Goal: Information Seeking & Learning: Learn about a topic

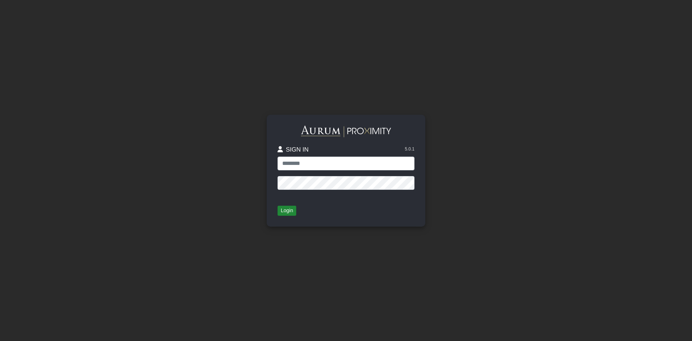
type input "*******"
click at [289, 210] on button "Login" at bounding box center [287, 210] width 19 height 10
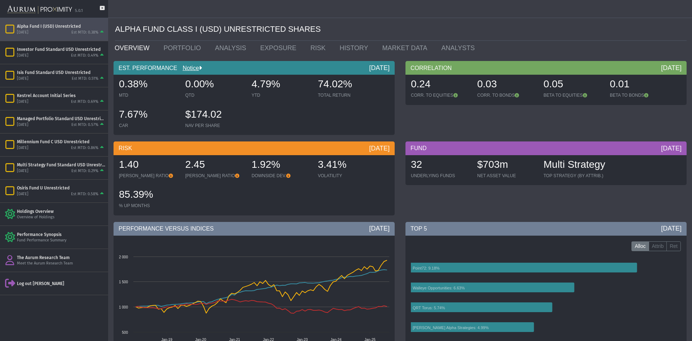
click at [48, 25] on div "Alpha Fund I (USD) Unrestricted" at bounding box center [61, 26] width 88 height 6
click at [176, 50] on link "PORTFOLIO" at bounding box center [184, 48] width 52 height 14
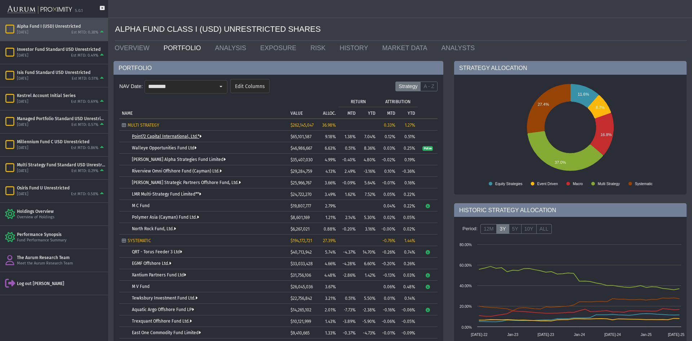
click at [184, 135] on link "Point72 Capital International, Ltd.*" at bounding box center [167, 136] width 70 height 5
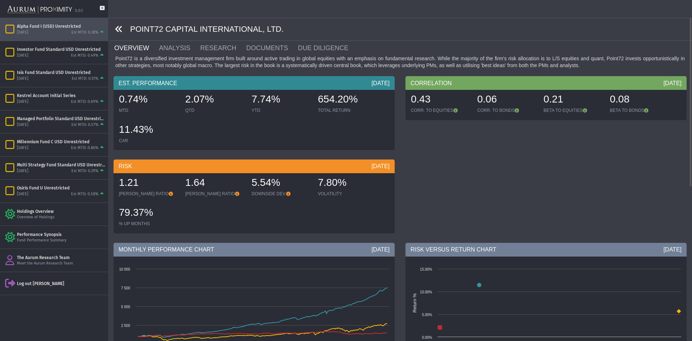
click at [119, 31] on icon at bounding box center [119, 29] width 8 height 8
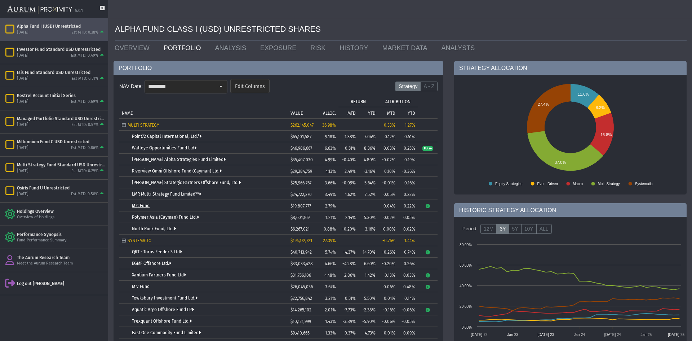
click at [142, 204] on link "M C Fund" at bounding box center [141, 205] width 18 height 5
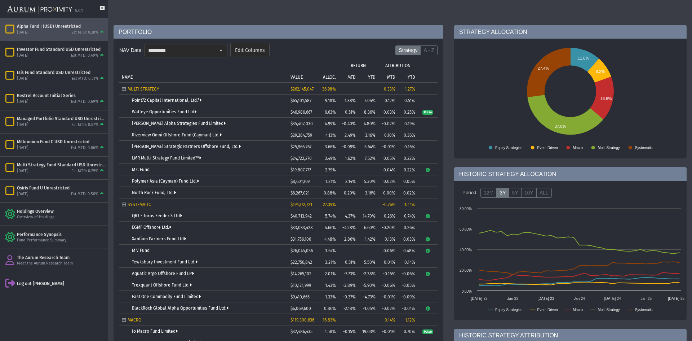
scroll to position [72, 0]
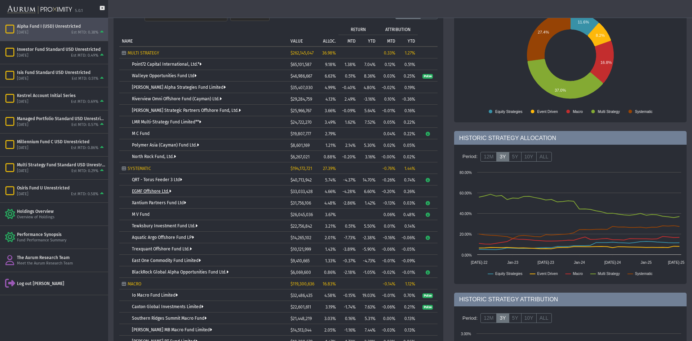
click at [152, 190] on link "EGMF Offshore Ltd." at bounding box center [151, 191] width 39 height 5
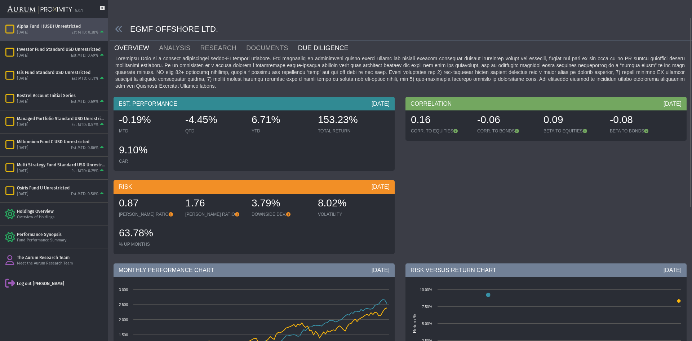
click at [300, 48] on link "DUE DILIGENCE" at bounding box center [327, 48] width 61 height 14
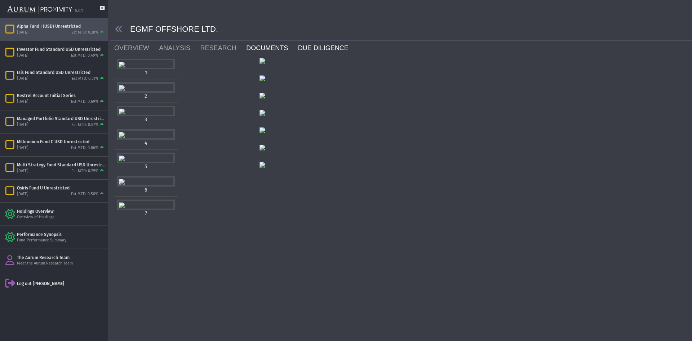
click at [251, 49] on link "DOCUMENTS" at bounding box center [272, 48] width 52 height 14
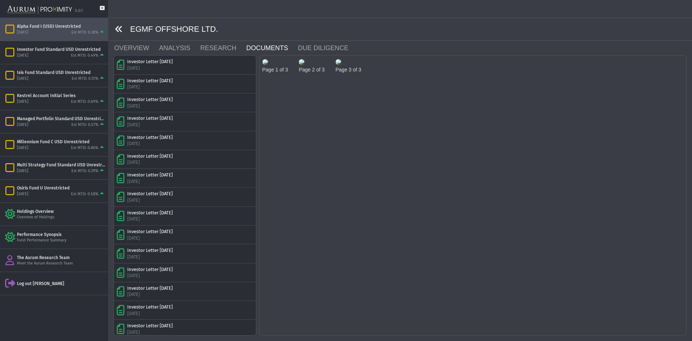
click at [119, 30] on icon at bounding box center [119, 29] width 8 height 8
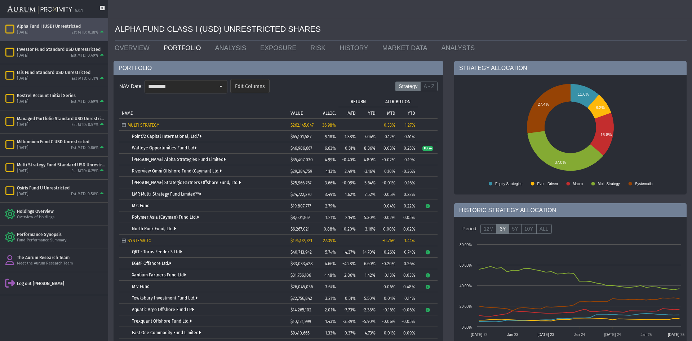
click at [156, 274] on link "Xantium Partners Fund Ltd" at bounding box center [159, 274] width 54 height 5
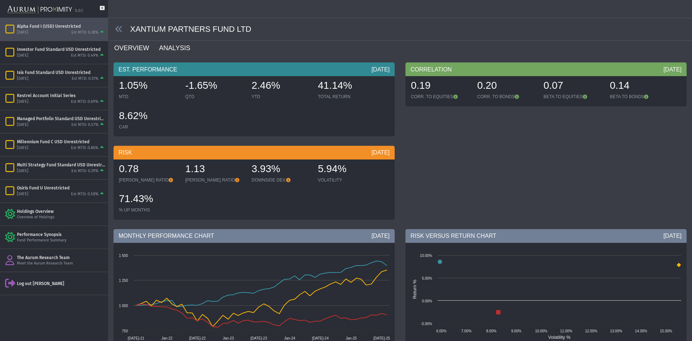
click at [174, 48] on link "ANALYSIS" at bounding box center [178, 48] width 41 height 14
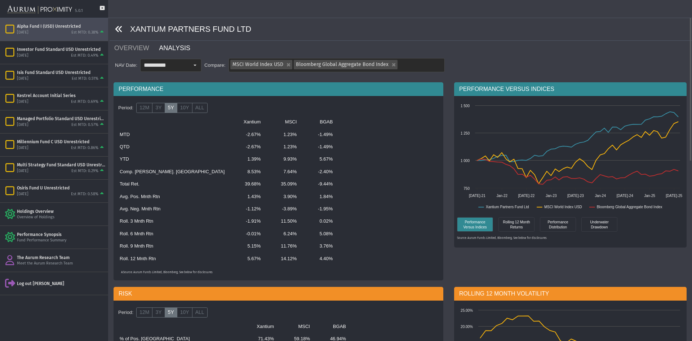
click at [118, 29] on icon at bounding box center [119, 29] width 8 height 8
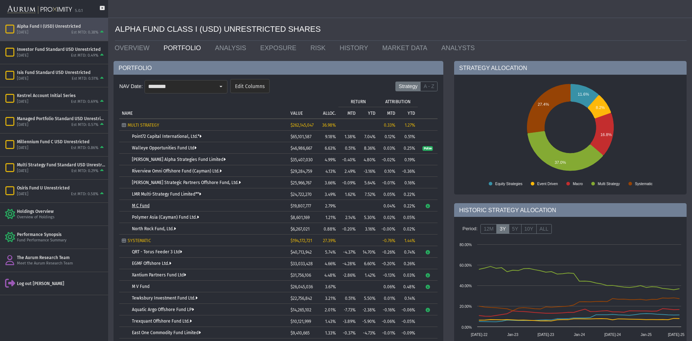
click at [135, 205] on link "M C Fund" at bounding box center [141, 205] width 18 height 5
click at [428, 205] on icon "Tree list with 37 rows and 10 columns. Press Ctrl + right arrow to expand the f…" at bounding box center [427, 206] width 5 height 4
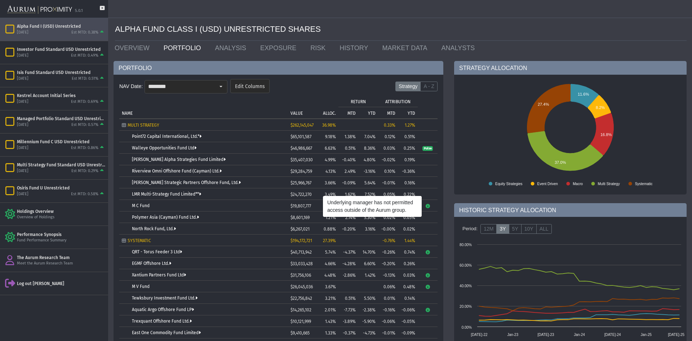
click at [428, 208] on icon "Tree list with 37 rows and 10 columns. Press Ctrl + right arrow to expand the f…" at bounding box center [427, 206] width 5 height 4
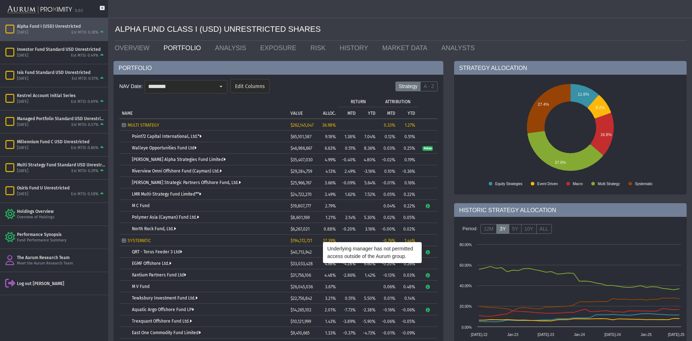
click at [428, 208] on icon "Tree list with 37 rows and 10 columns. Press Ctrl + right arrow to expand the f…" at bounding box center [427, 206] width 5 height 4
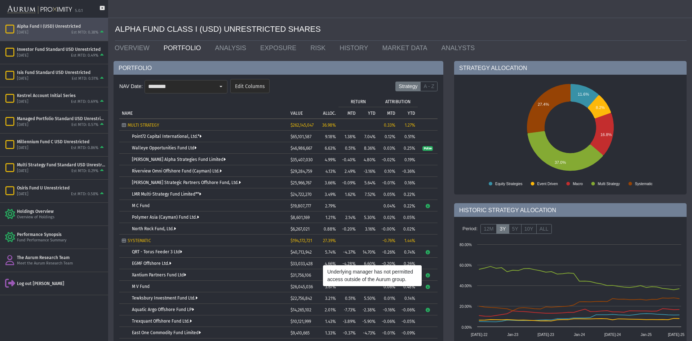
click at [428, 206] on icon "Tree list with 37 rows and 10 columns. Press Ctrl + right arrow to expand the f…" at bounding box center [427, 206] width 5 height 4
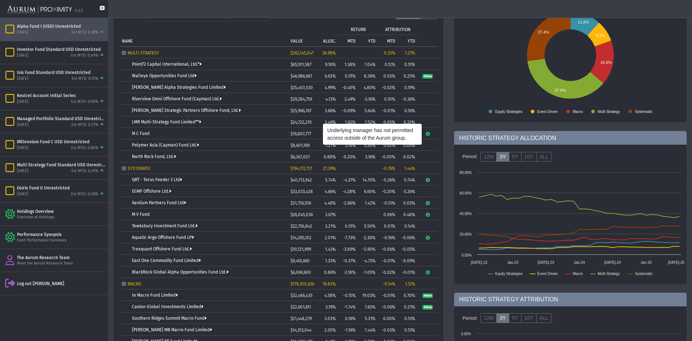
scroll to position [108, 0]
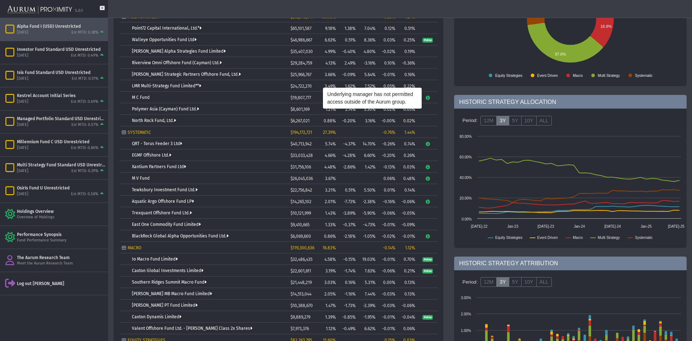
click at [428, 100] on icon "Tree list with 37 rows and 10 columns. Press Ctrl + right arrow to expand the f…" at bounding box center [427, 98] width 5 height 4
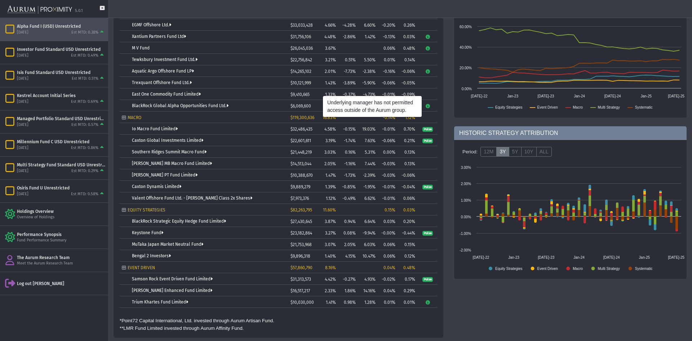
scroll to position [202, 0]
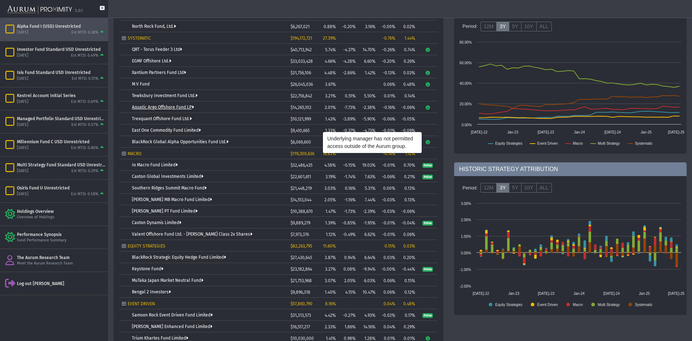
click at [140, 107] on link "Aquatic Argo Offshore Fund LP" at bounding box center [163, 107] width 62 height 5
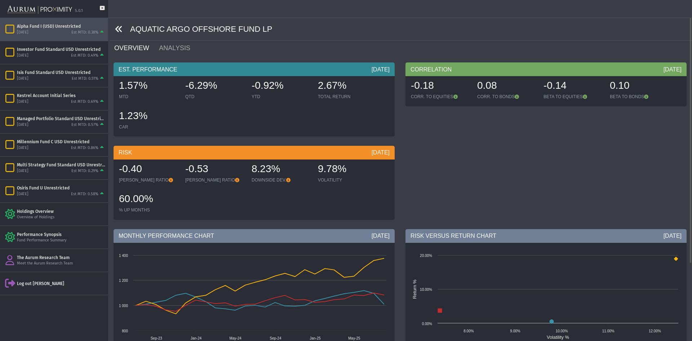
click at [121, 32] on icon at bounding box center [119, 29] width 8 height 8
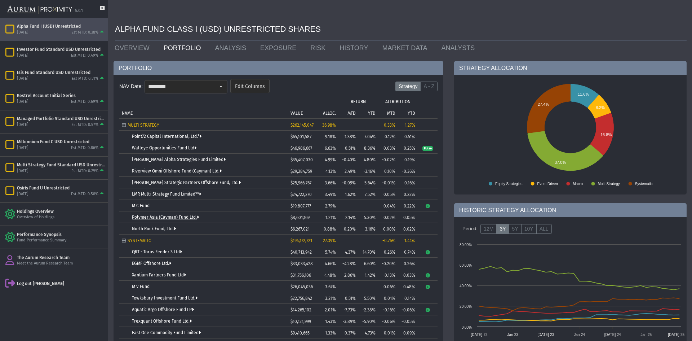
click at [178, 215] on link "Polymer Asia (Cayman) Fund Ltd." at bounding box center [165, 217] width 67 height 5
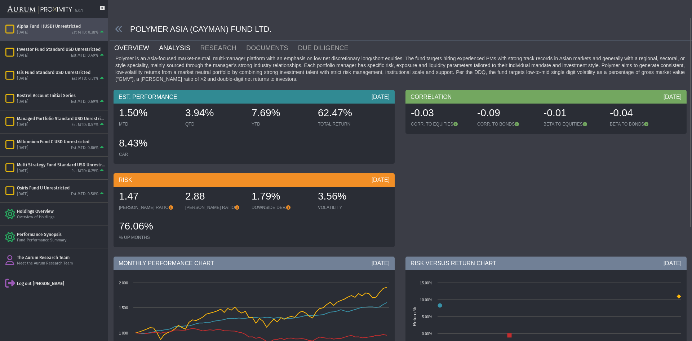
click at [174, 49] on link "ANALYSIS" at bounding box center [178, 48] width 41 height 14
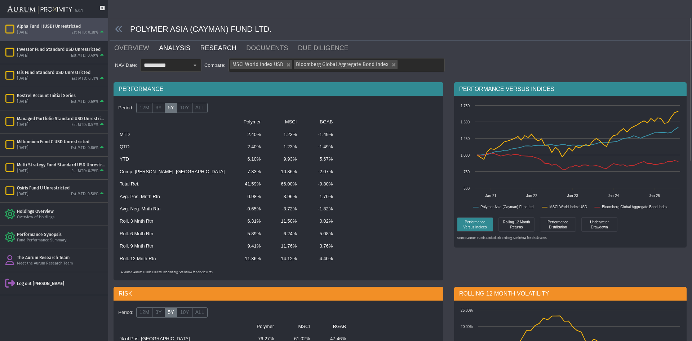
click at [208, 49] on link "RESEARCH" at bounding box center [223, 48] width 46 height 14
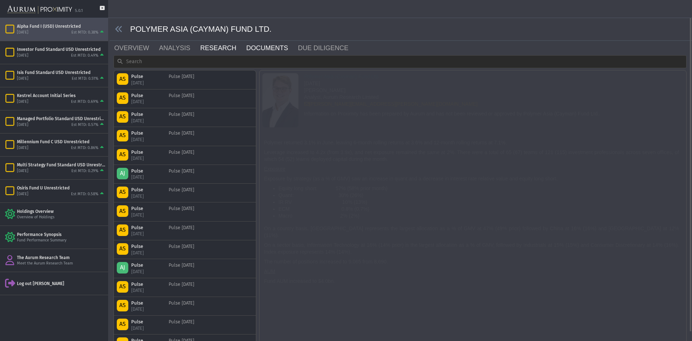
click at [256, 48] on link "DOCUMENTS" at bounding box center [272, 48] width 52 height 14
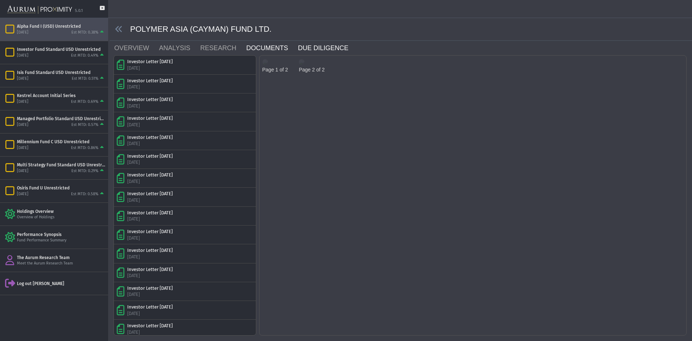
click at [297, 46] on link "DUE DILIGENCE" at bounding box center [327, 48] width 61 height 14
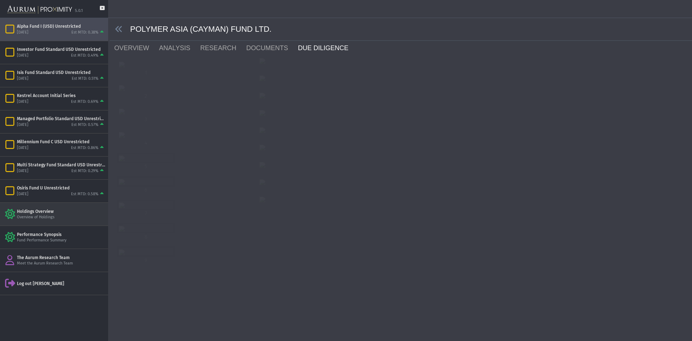
click at [40, 211] on div "Holdings Overview" at bounding box center [61, 211] width 88 height 6
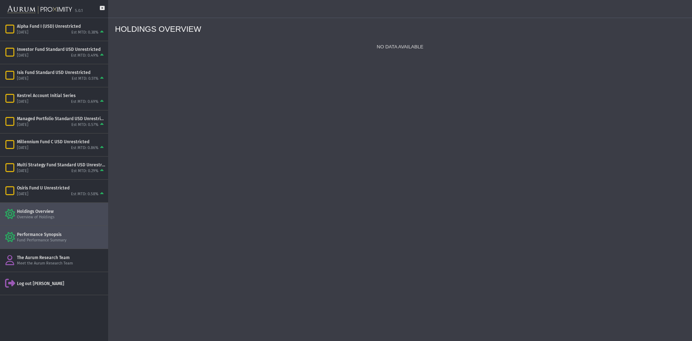
click at [45, 238] on div "Fund Performance Summary" at bounding box center [61, 240] width 88 height 5
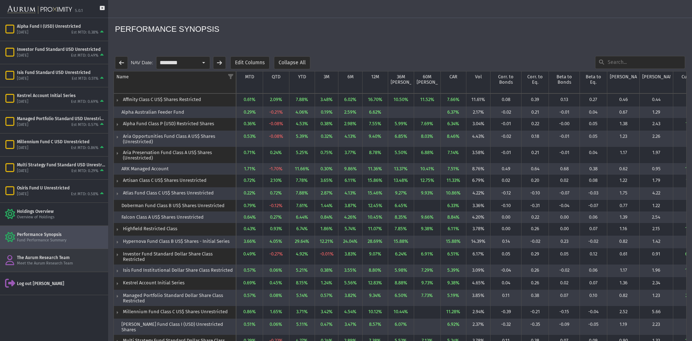
click at [34, 258] on div "The Aurum Research Team" at bounding box center [61, 258] width 88 height 6
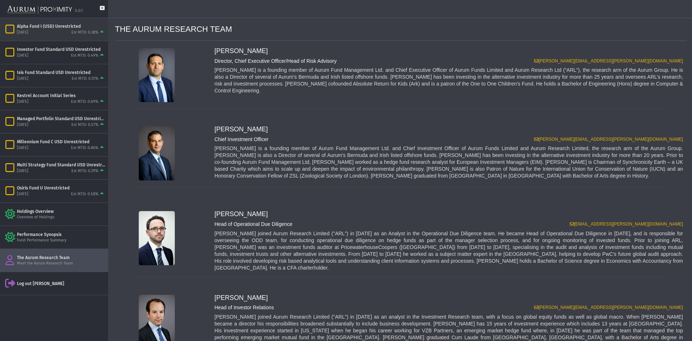
click at [30, 28] on div "Alpha Fund I (USD) Unrestricted" at bounding box center [61, 26] width 88 height 6
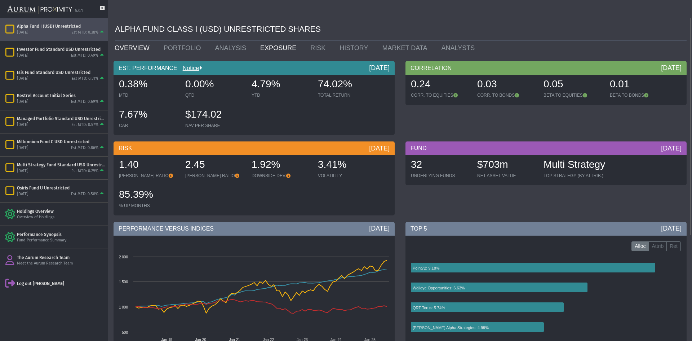
click at [268, 48] on link "EXPOSURE" at bounding box center [280, 48] width 50 height 14
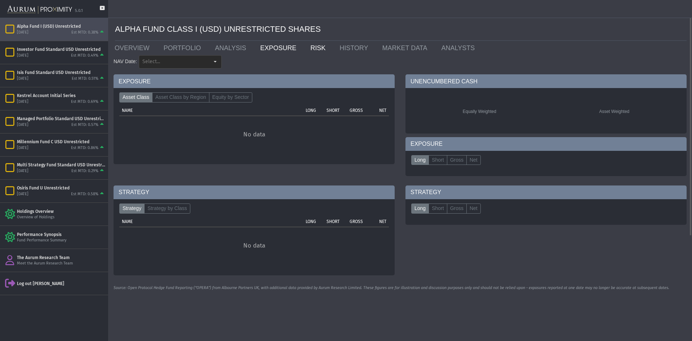
type input "********"
click at [305, 49] on link "RISK" at bounding box center [319, 48] width 29 height 14
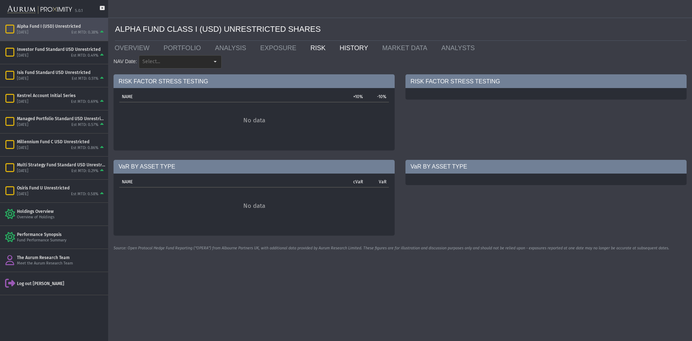
type input "********"
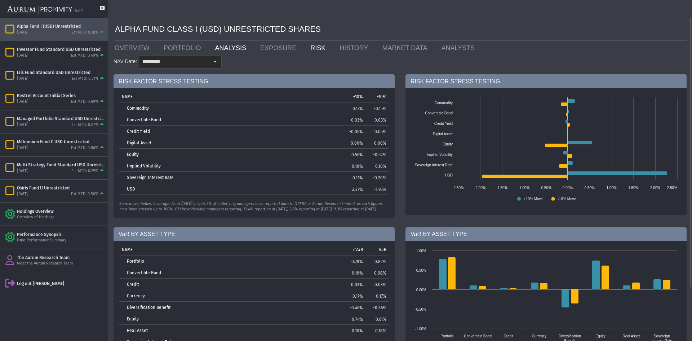
click at [228, 50] on link "ANALYSIS" at bounding box center [231, 48] width 45 height 14
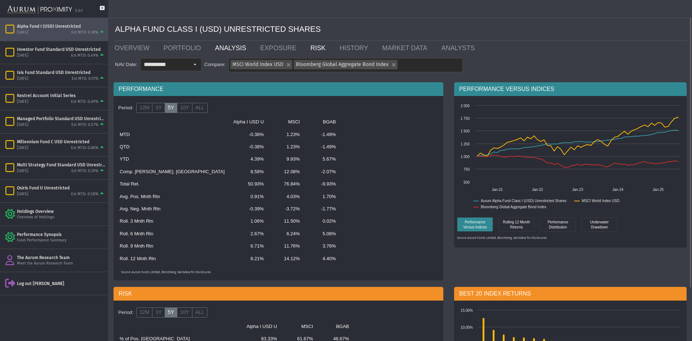
click at [305, 45] on link "RISK" at bounding box center [319, 48] width 29 height 14
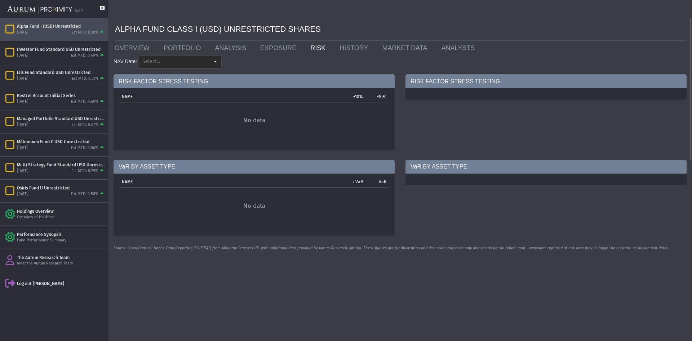
type input "********"
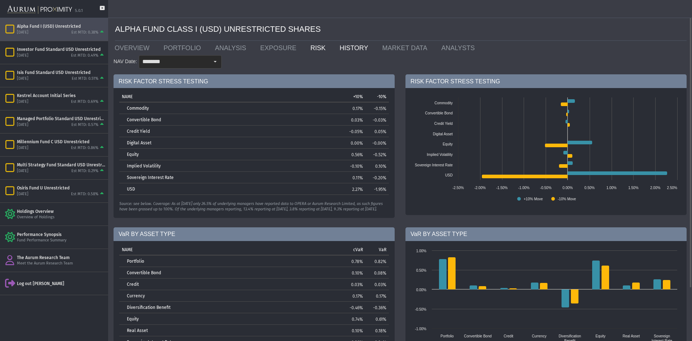
click at [336, 47] on link "HISTORY" at bounding box center [355, 48] width 43 height 14
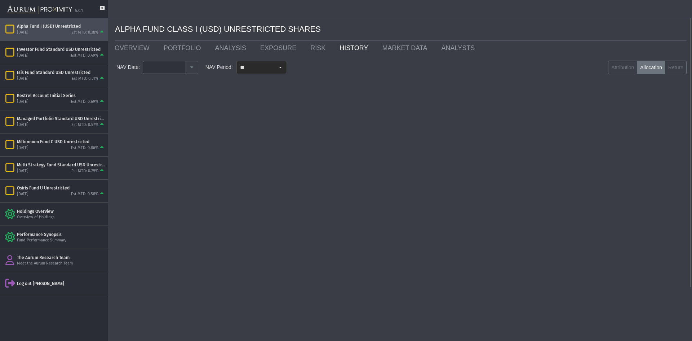
type input "********"
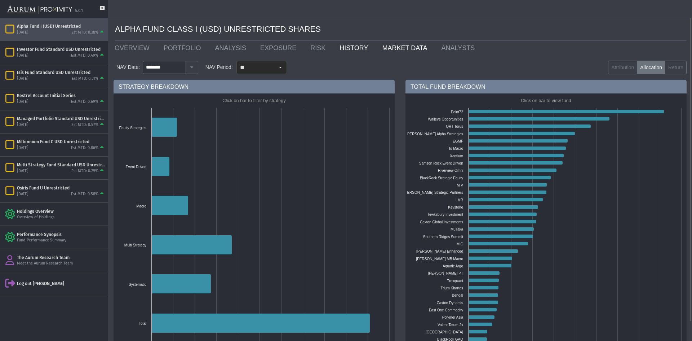
click at [390, 50] on link "MARKET DATA" at bounding box center [406, 48] width 59 height 14
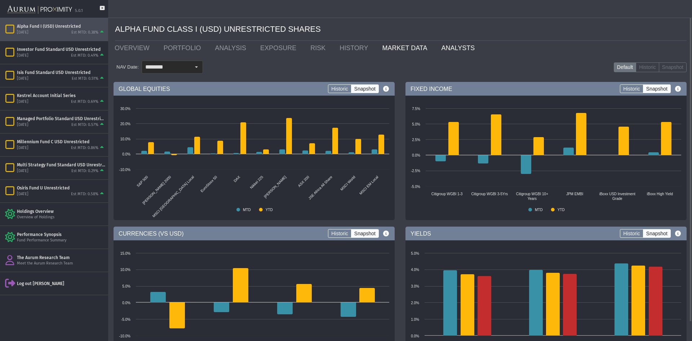
click at [436, 52] on link "ANALYSTS" at bounding box center [460, 48] width 48 height 14
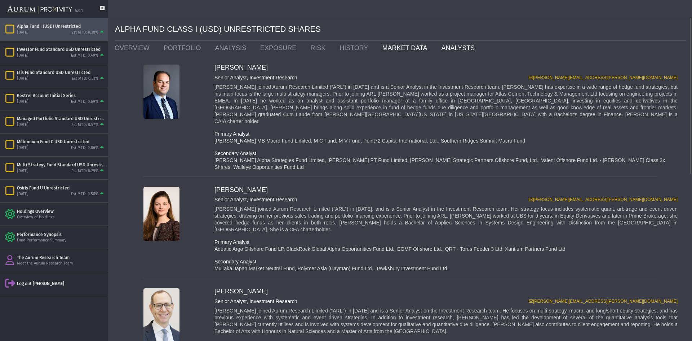
click at [377, 45] on link "MARKET DATA" at bounding box center [406, 48] width 59 height 14
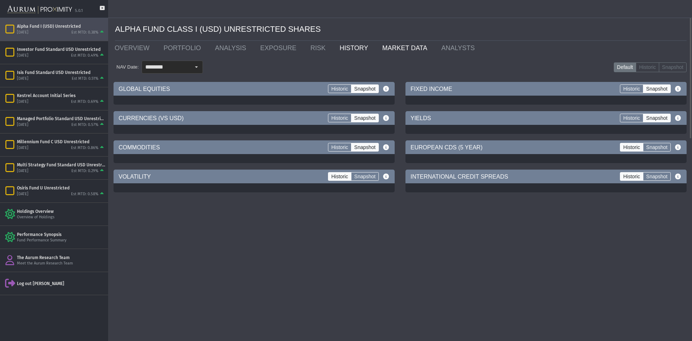
click at [340, 48] on link "HISTORY" at bounding box center [355, 48] width 43 height 14
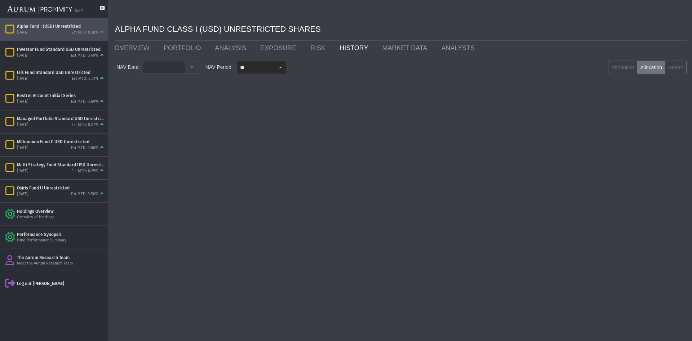
type input "********"
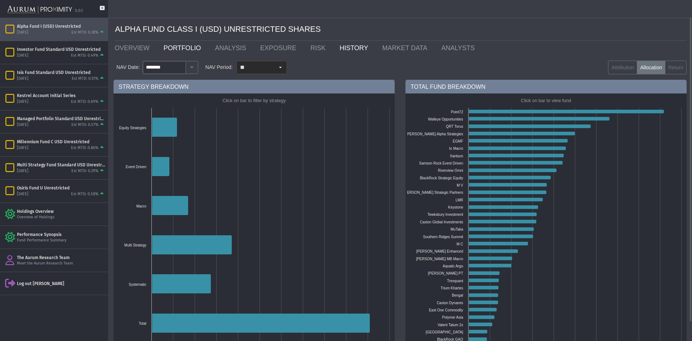
click at [177, 49] on link "PORTFOLIO" at bounding box center [184, 48] width 52 height 14
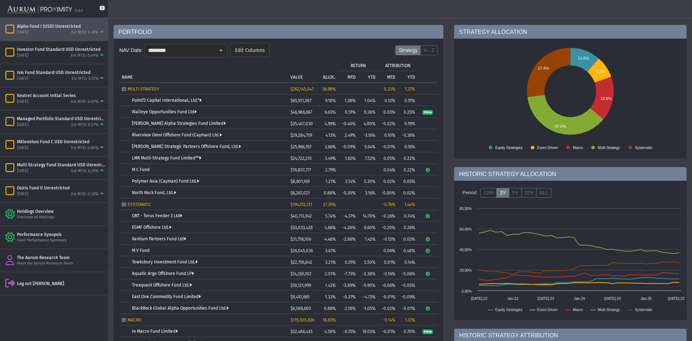
scroll to position [72, 0]
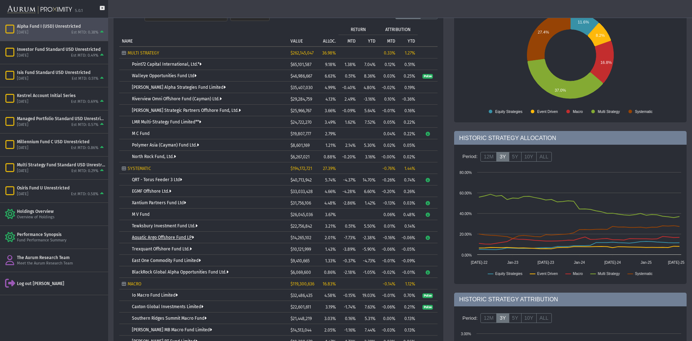
click at [164, 236] on link "Aquatic Argo Offshore Fund LP" at bounding box center [163, 237] width 62 height 5
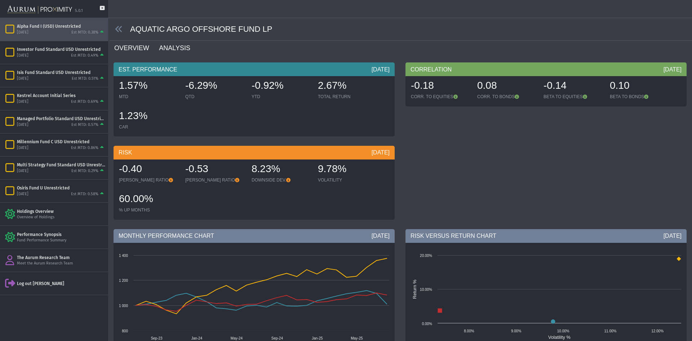
click at [172, 47] on link "ANALYSIS" at bounding box center [178, 48] width 41 height 14
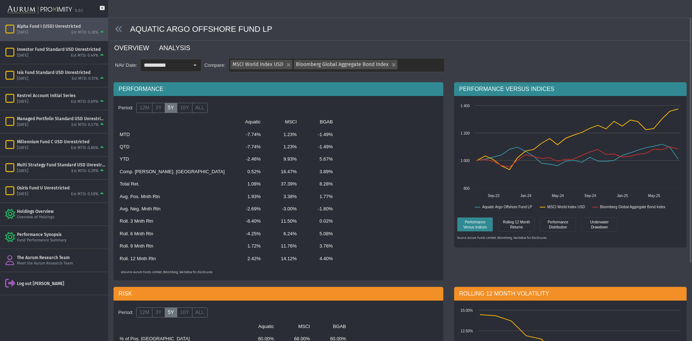
click at [128, 45] on link "OVERVIEW" at bounding box center [136, 48] width 45 height 14
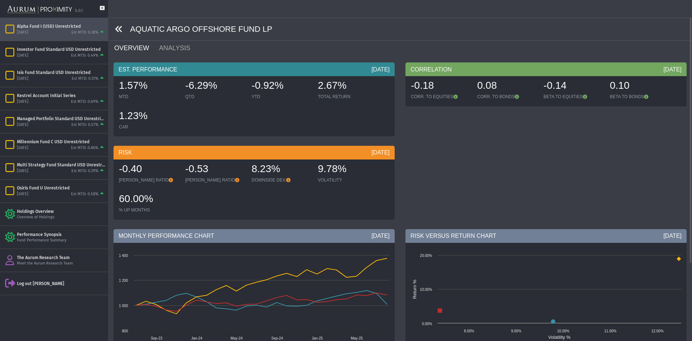
click at [120, 28] on icon at bounding box center [119, 29] width 8 height 8
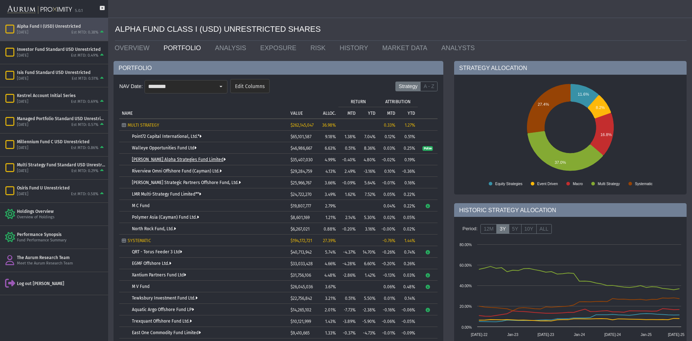
click at [207, 160] on link "[PERSON_NAME] Alpha Strategies Fund Limited" at bounding box center [179, 159] width 94 height 5
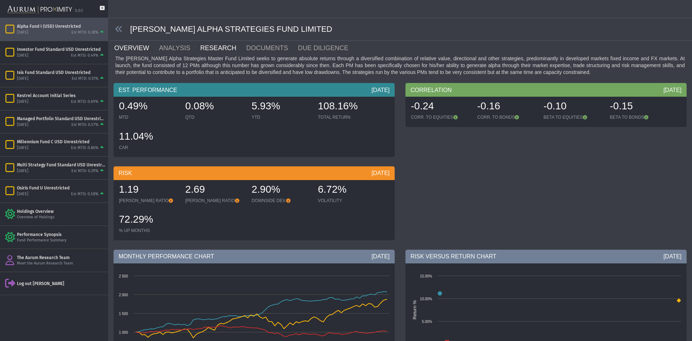
click at [214, 48] on link "RESEARCH" at bounding box center [223, 48] width 46 height 14
